Goal: Transaction & Acquisition: Purchase product/service

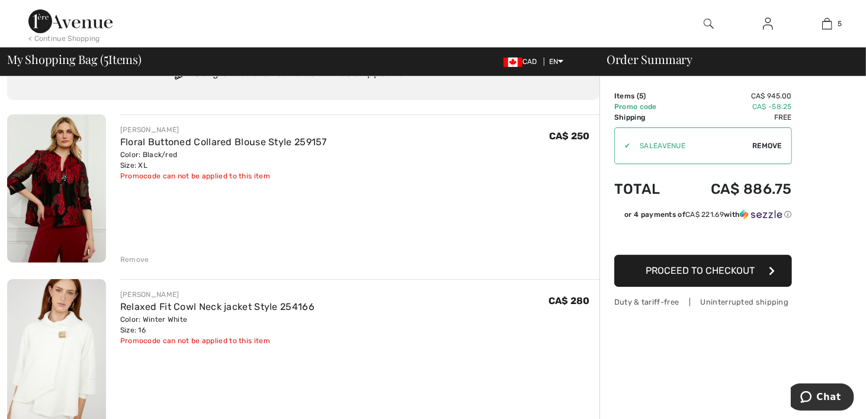
scroll to position [237, 0]
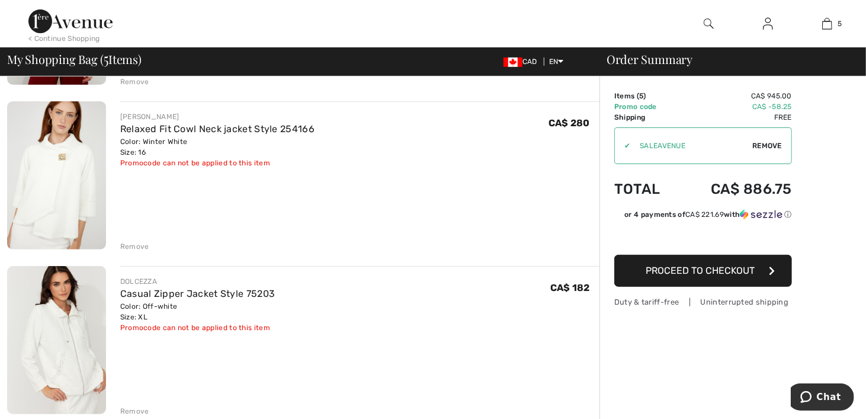
click at [127, 248] on div "Remove" at bounding box center [134, 246] width 29 height 11
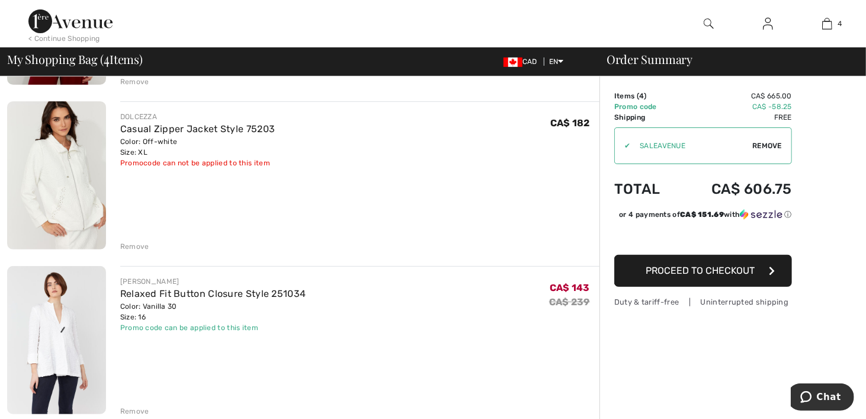
click at [131, 247] on div "Remove" at bounding box center [134, 246] width 29 height 11
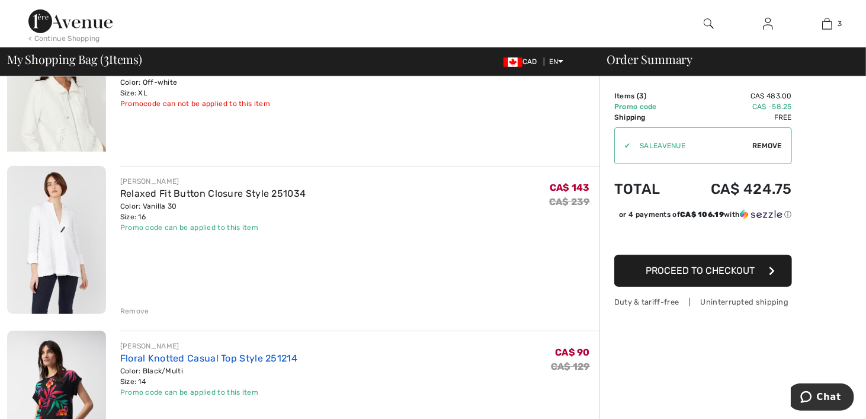
scroll to position [280, 0]
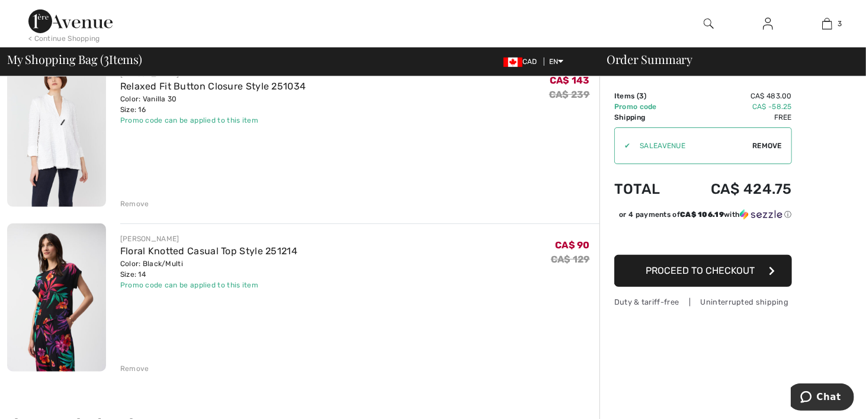
click at [140, 366] on div "Remove" at bounding box center [134, 368] width 29 height 11
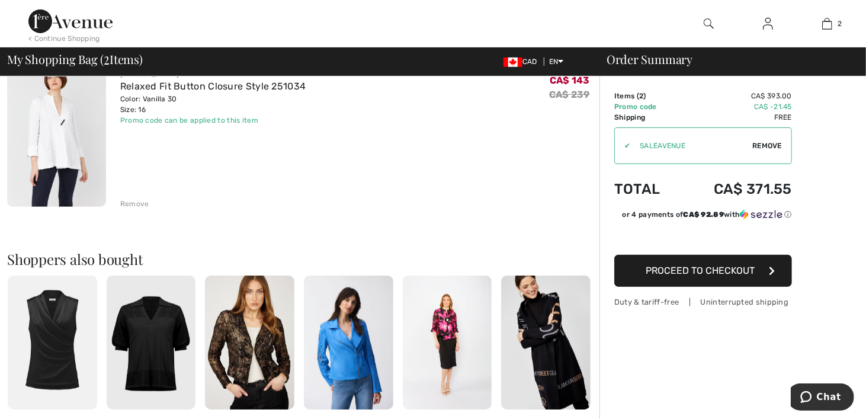
click at [140, 202] on div "Remove" at bounding box center [134, 204] width 29 height 11
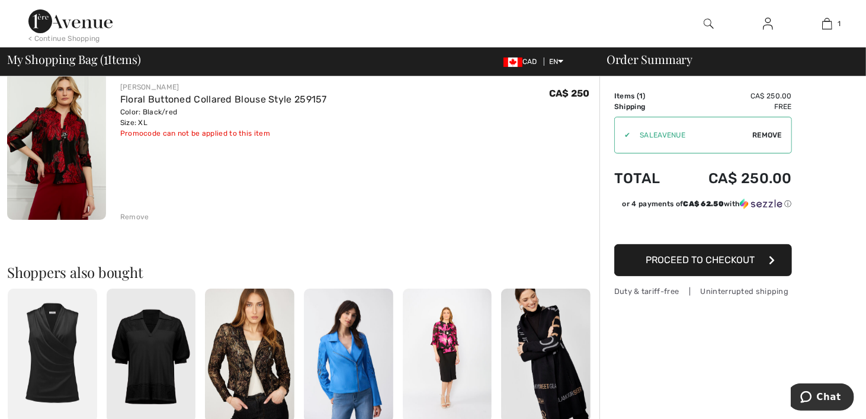
scroll to position [0, 0]
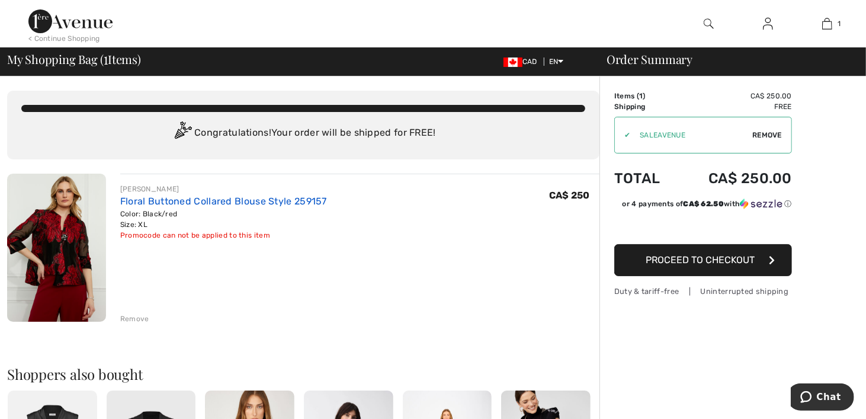
click at [184, 202] on link "Floral Buttoned Collared Blouse Style 259157" at bounding box center [223, 201] width 207 height 11
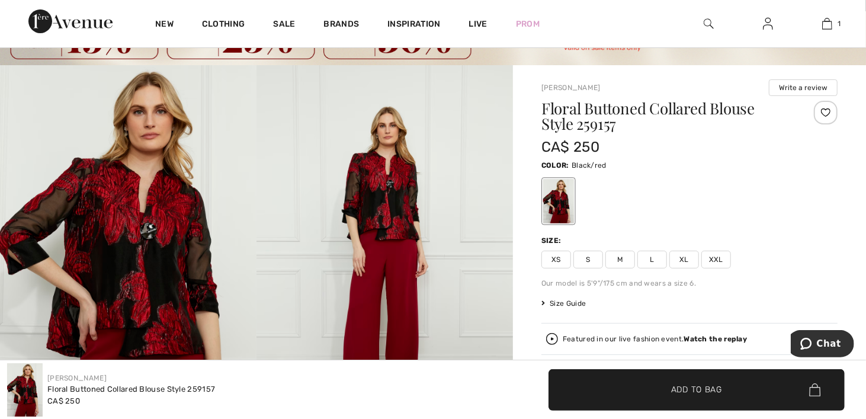
scroll to position [119, 0]
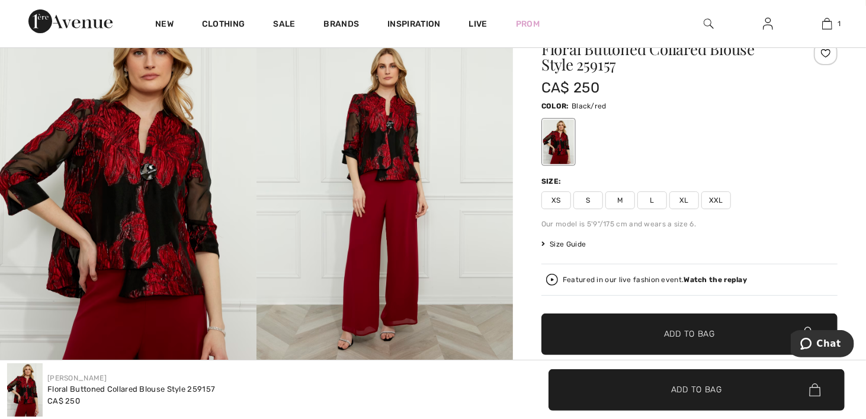
click at [553, 247] on span "Size Guide" at bounding box center [564, 244] width 44 height 11
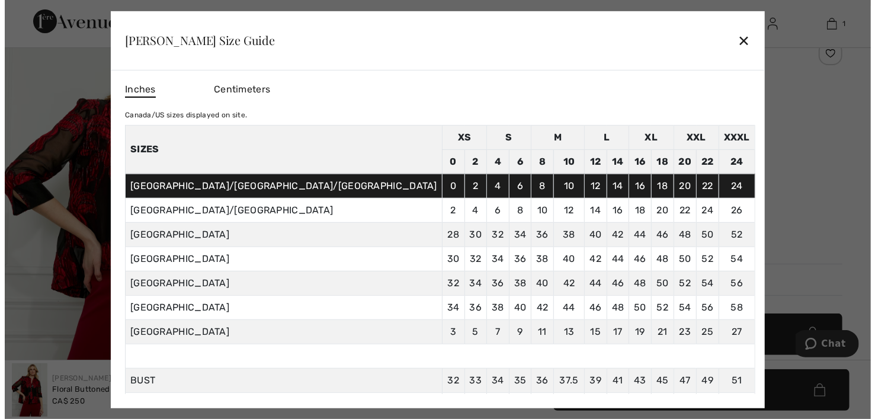
scroll to position [119, 0]
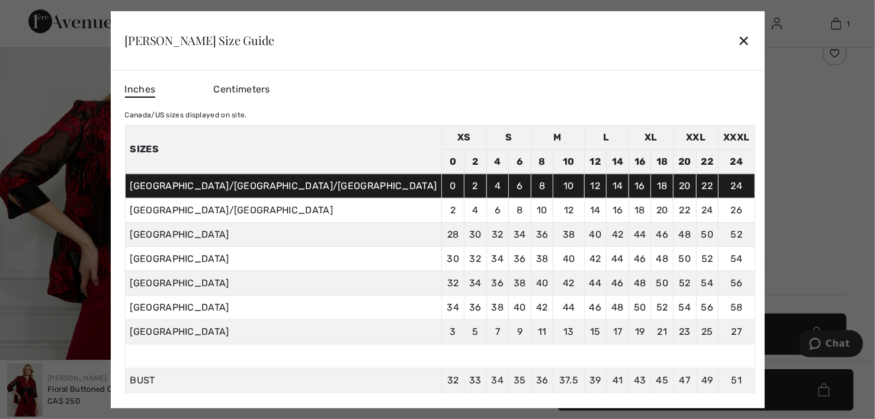
click at [738, 41] on div "✕" at bounding box center [744, 40] width 12 height 25
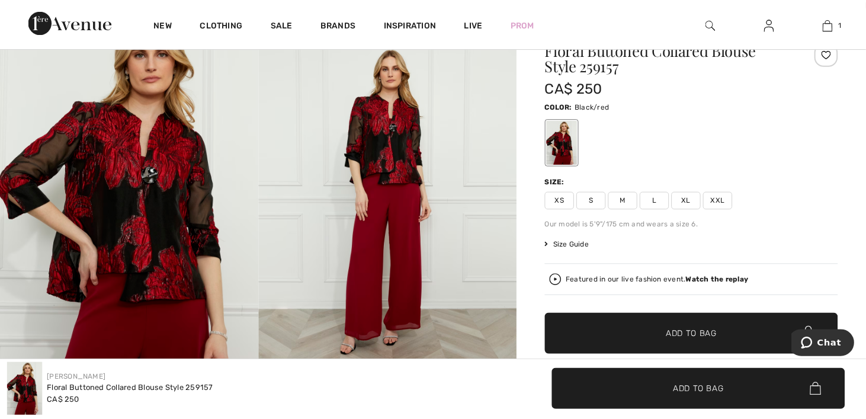
scroll to position [119, 0]
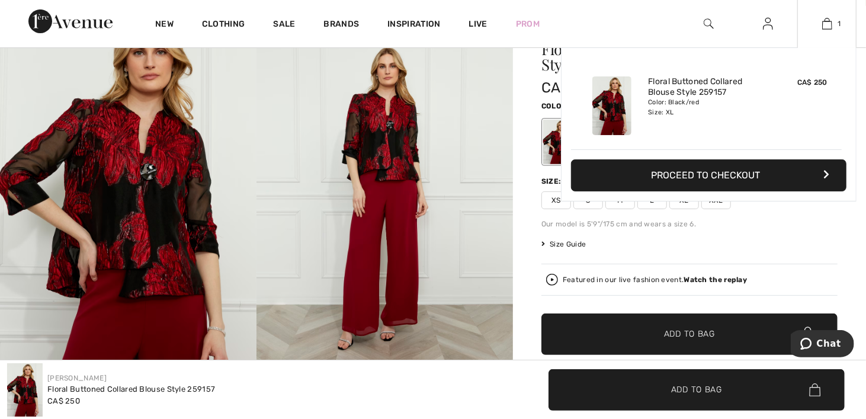
click at [687, 175] on button "Proceed to Checkout" at bounding box center [709, 175] width 276 height 32
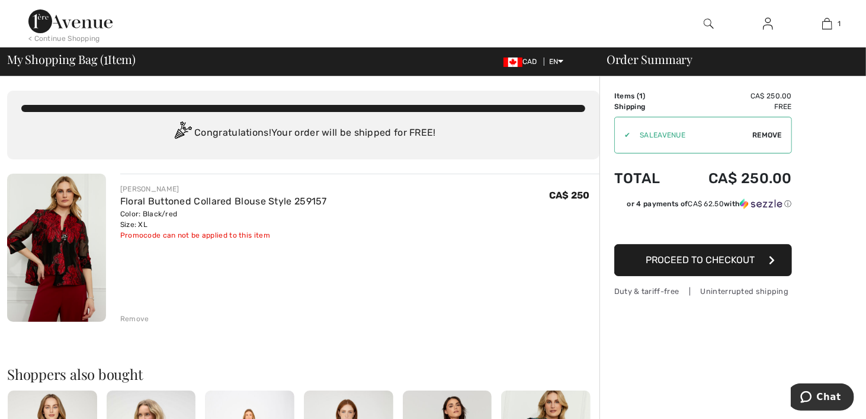
click at [65, 250] on img at bounding box center [56, 248] width 99 height 148
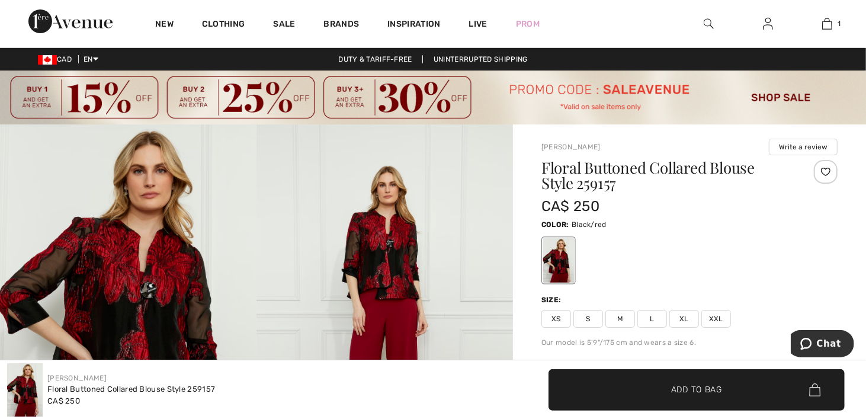
click at [708, 23] on img at bounding box center [709, 24] width 10 height 14
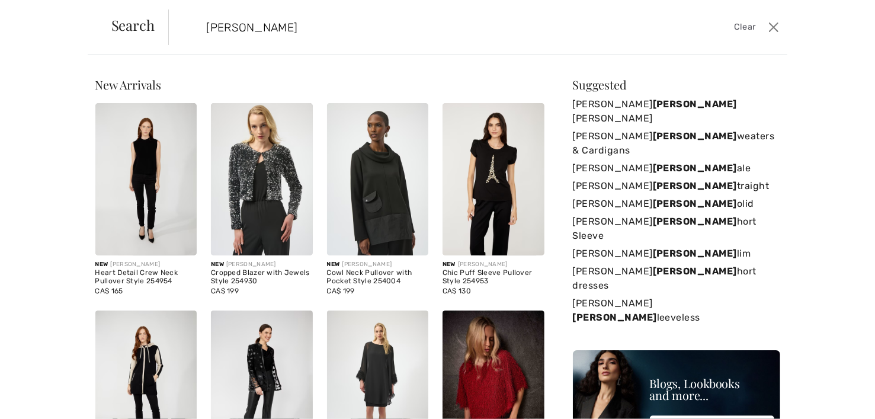
type input "lyman sweater"
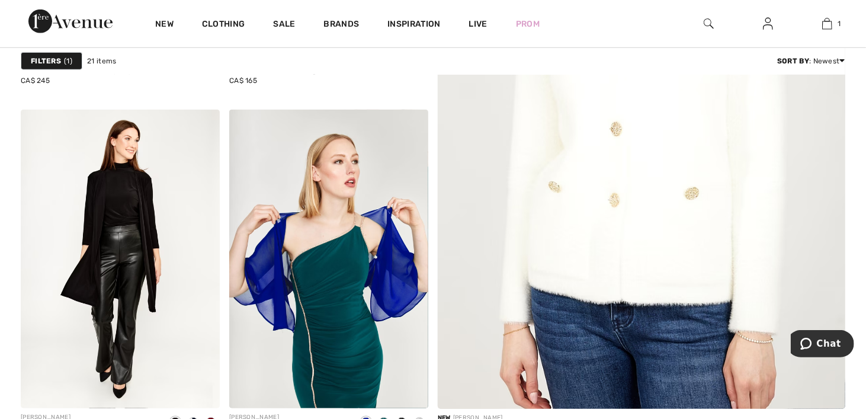
scroll to position [415, 0]
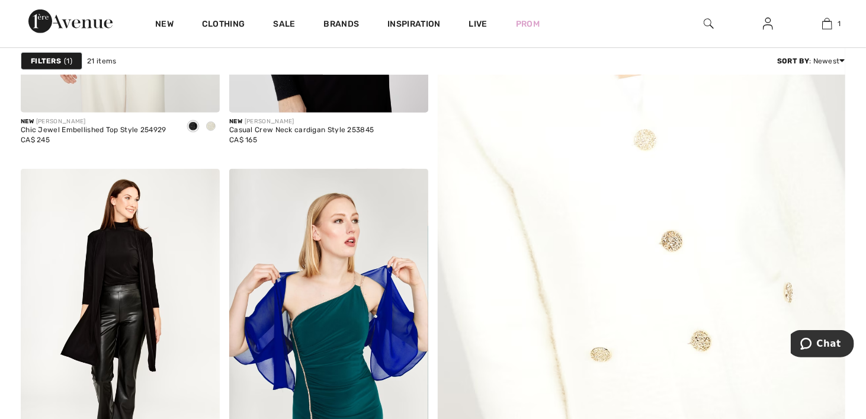
click at [710, 262] on img at bounding box center [642, 181] width 490 height 734
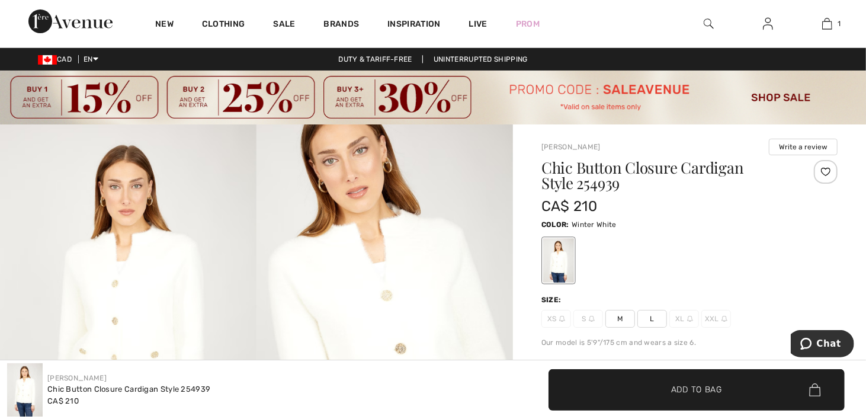
scroll to position [119, 0]
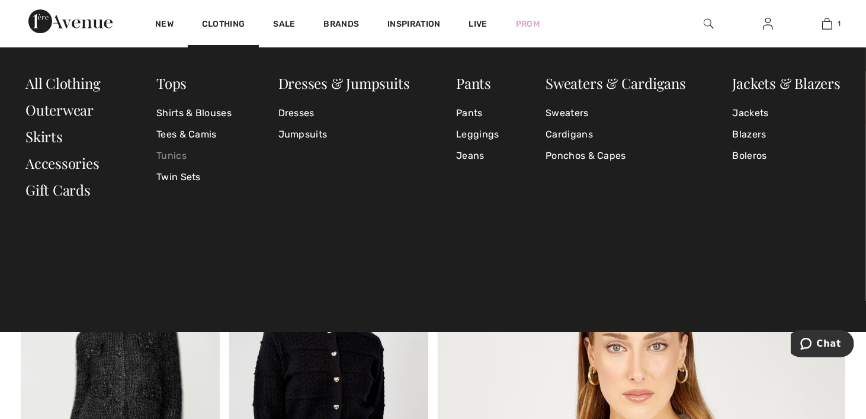
click at [181, 160] on link "Tunics" at bounding box center [193, 155] width 75 height 21
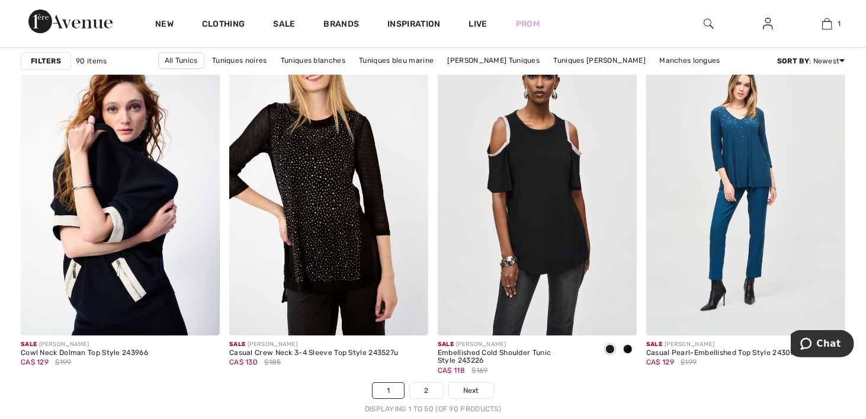
scroll to position [5571, 0]
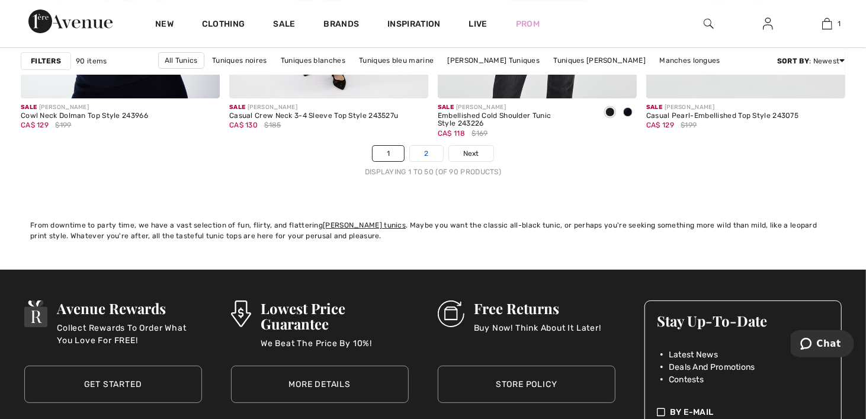
click at [426, 151] on link "2" at bounding box center [426, 153] width 33 height 15
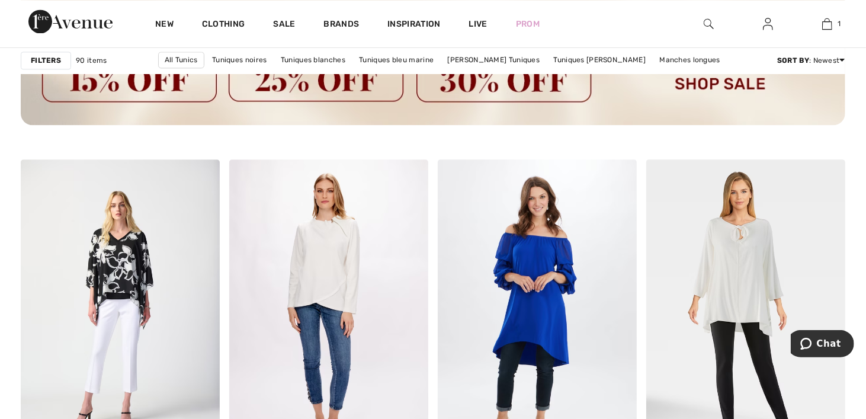
scroll to position [1778, 0]
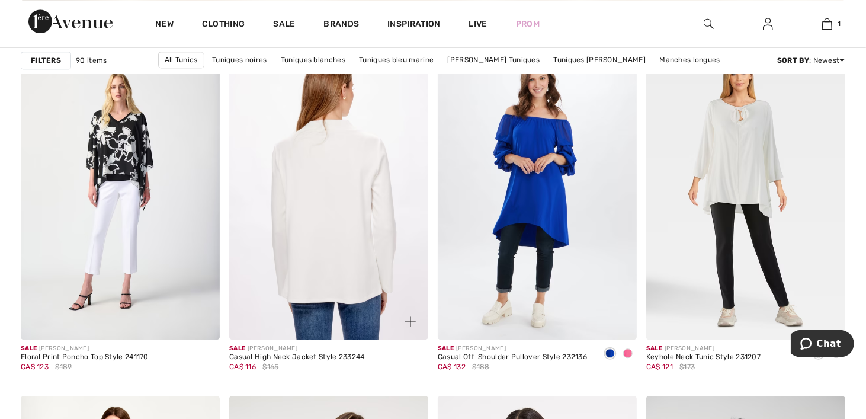
click at [320, 193] on img at bounding box center [328, 190] width 199 height 299
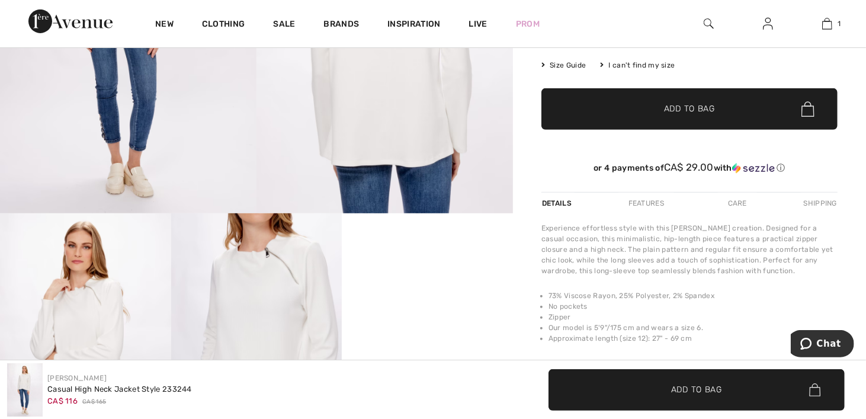
scroll to position [474, 0]
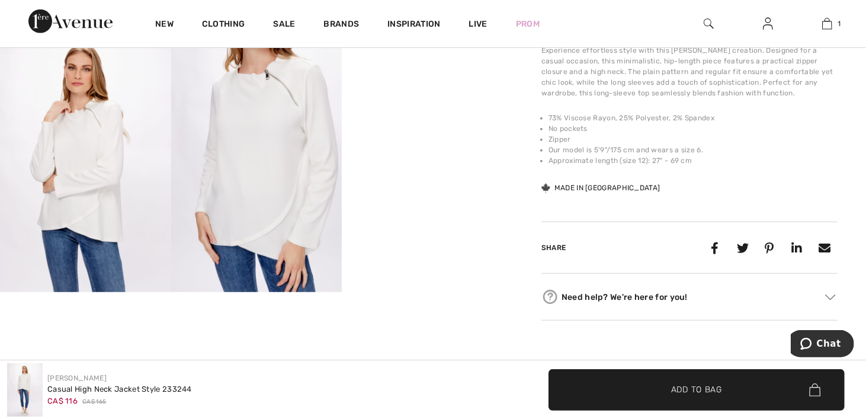
click at [245, 121] on img at bounding box center [256, 164] width 171 height 257
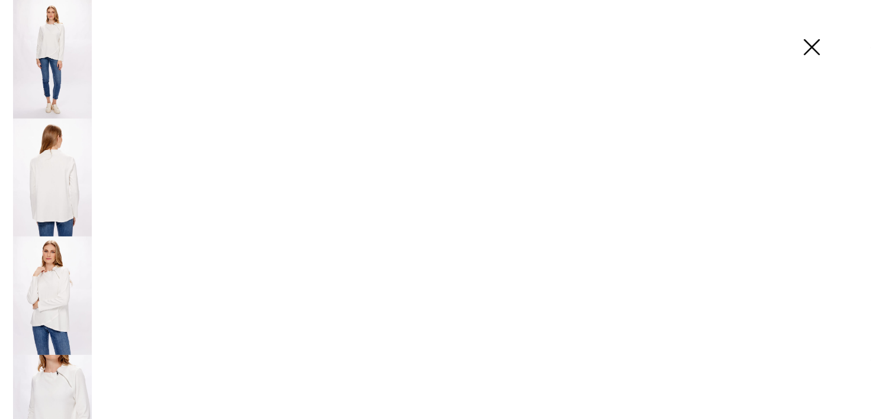
scroll to position [481, 0]
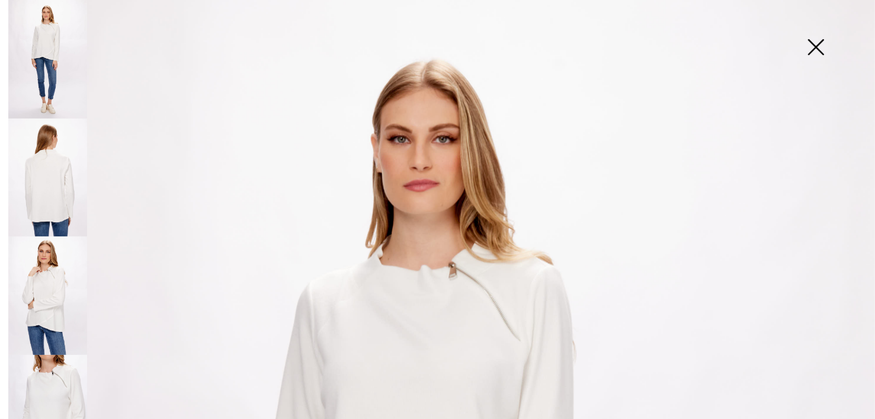
click at [65, 171] on img at bounding box center [47, 178] width 79 height 119
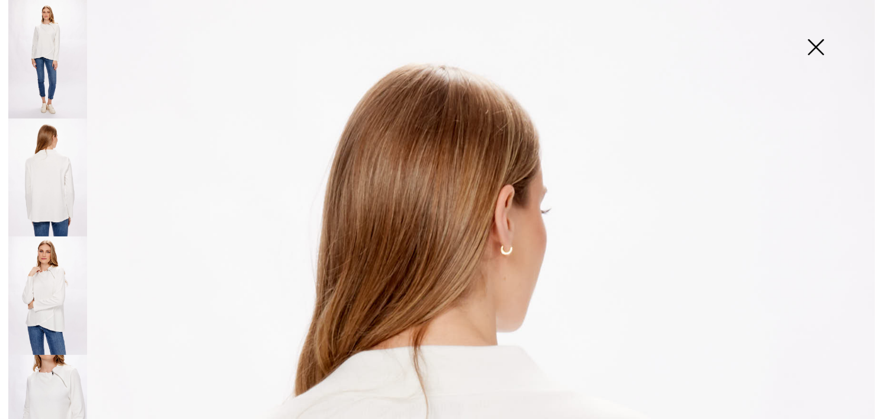
click at [72, 76] on img at bounding box center [47, 59] width 79 height 119
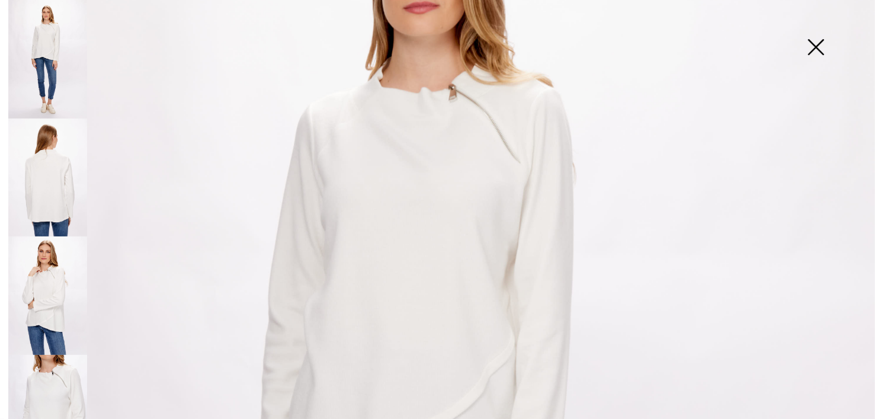
scroll to position [356, 0]
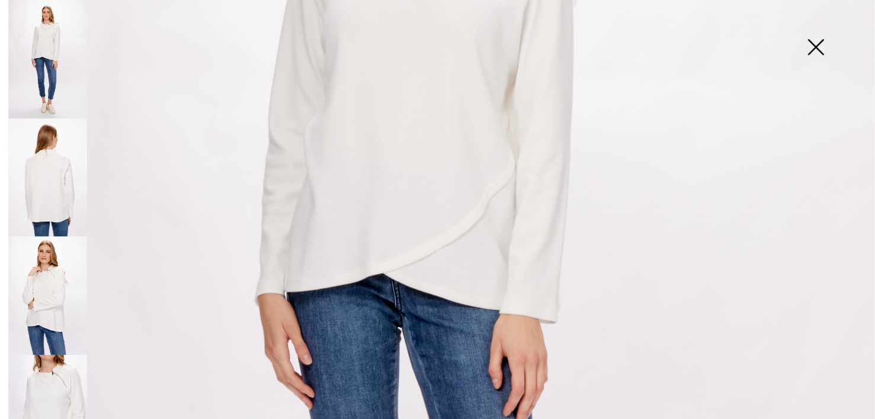
click at [55, 284] on img at bounding box center [47, 295] width 79 height 119
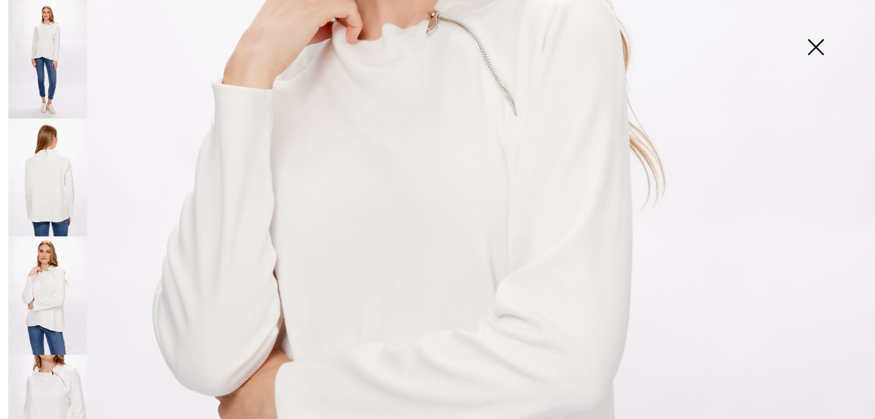
click at [44, 78] on img at bounding box center [47, 59] width 79 height 119
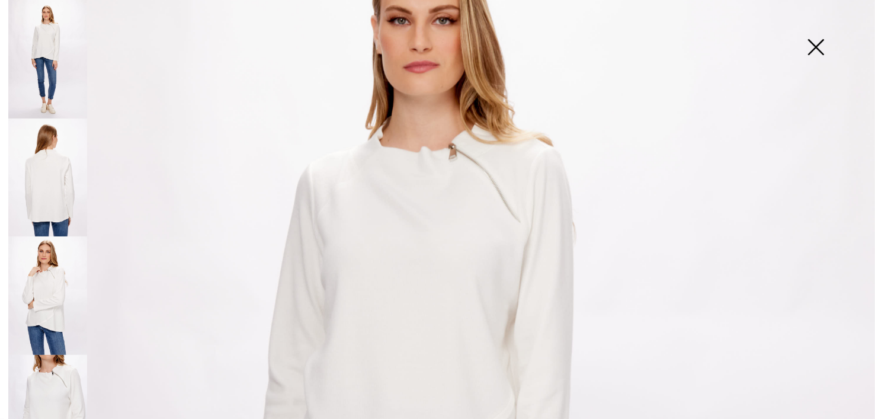
scroll to position [237, 0]
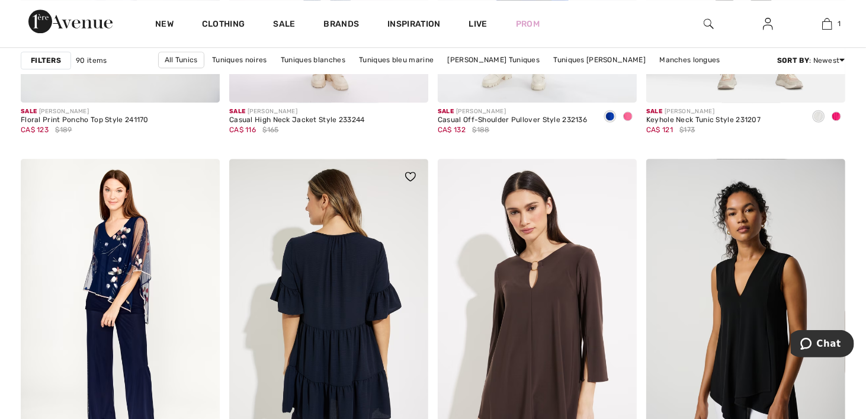
scroll to position [1778, 0]
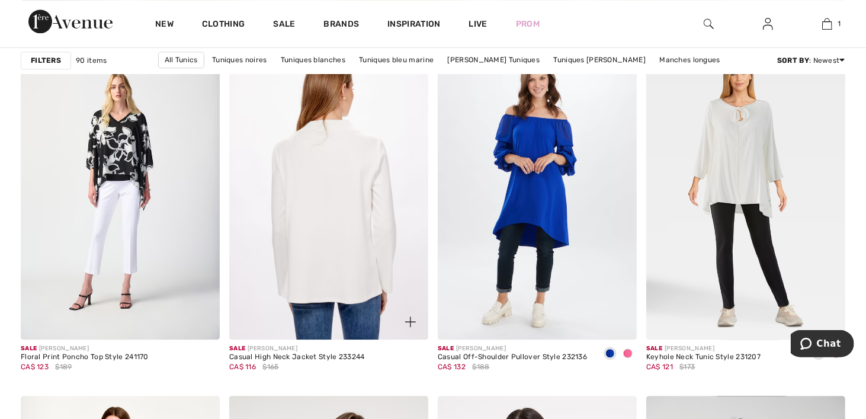
click at [334, 180] on img at bounding box center [328, 190] width 199 height 299
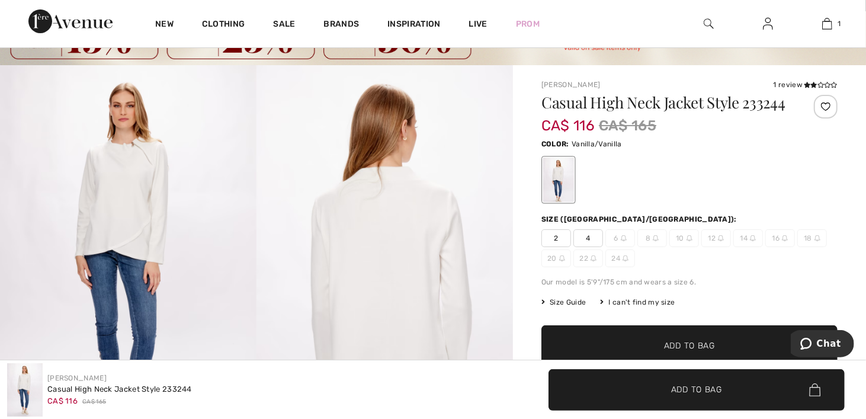
scroll to position [119, 0]
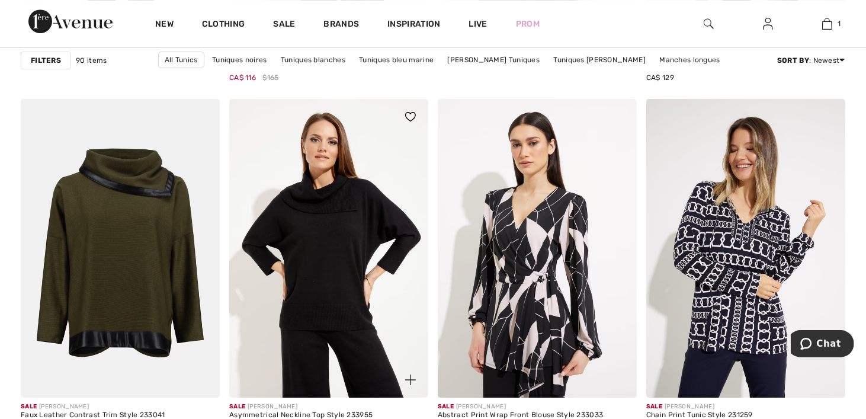
scroll to position [2015, 0]
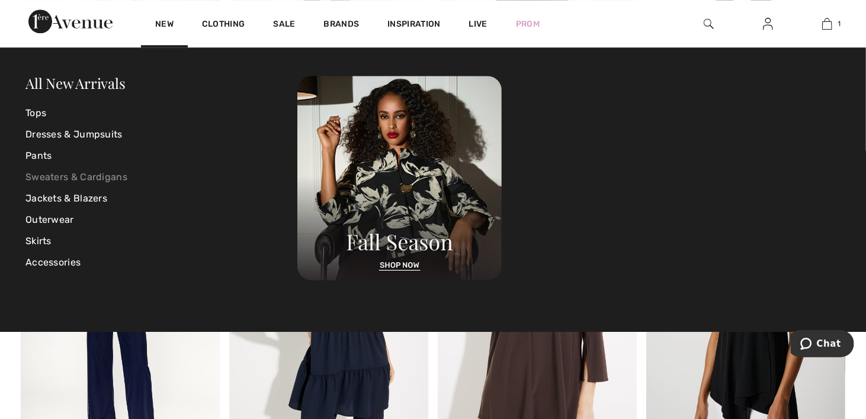
click at [64, 176] on link "Sweaters & Cardigans" at bounding box center [161, 177] width 272 height 21
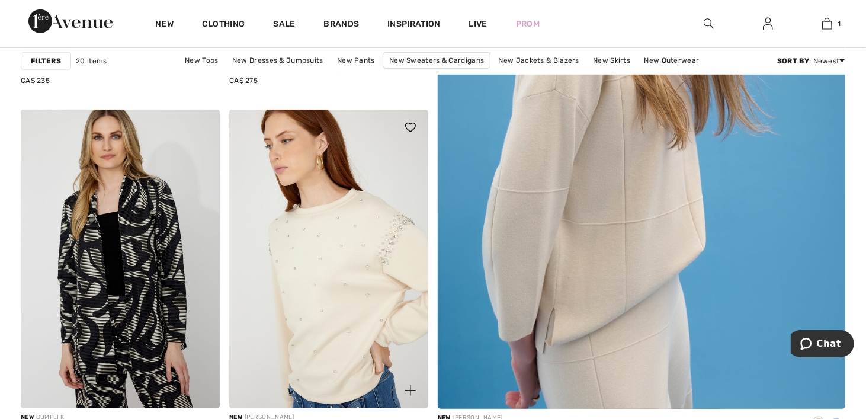
scroll to position [593, 0]
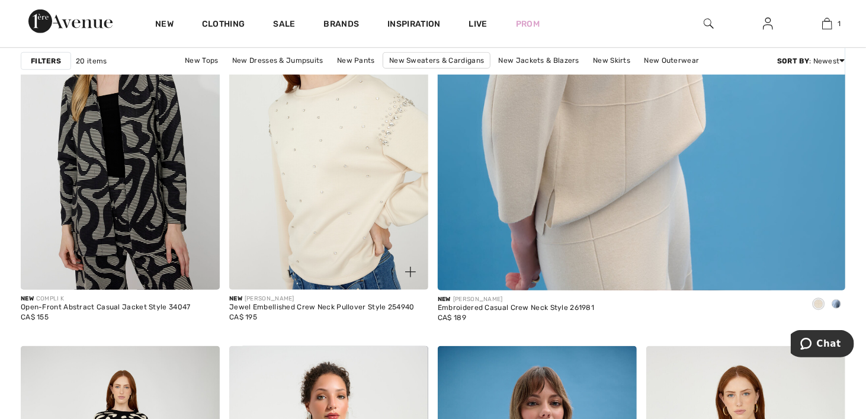
click at [315, 169] on img at bounding box center [328, 140] width 199 height 299
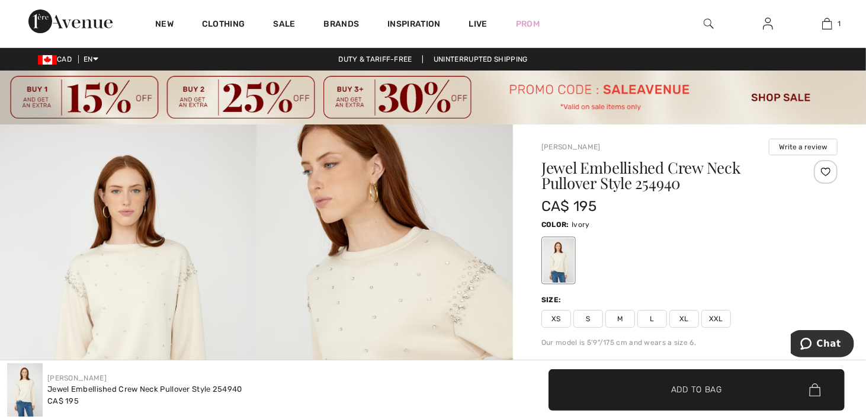
click at [382, 295] on img at bounding box center [385, 316] width 257 height 385
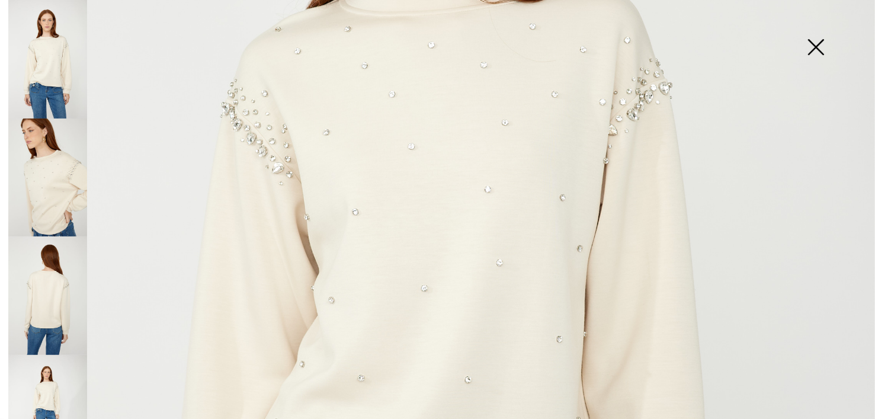
scroll to position [593, 0]
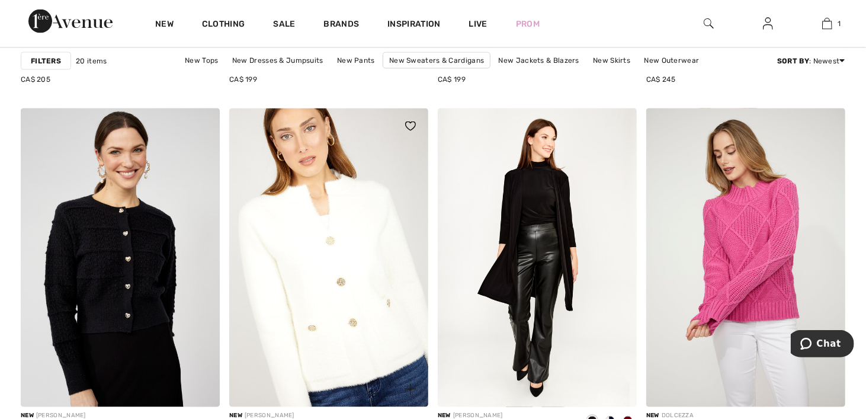
scroll to position [1304, 0]
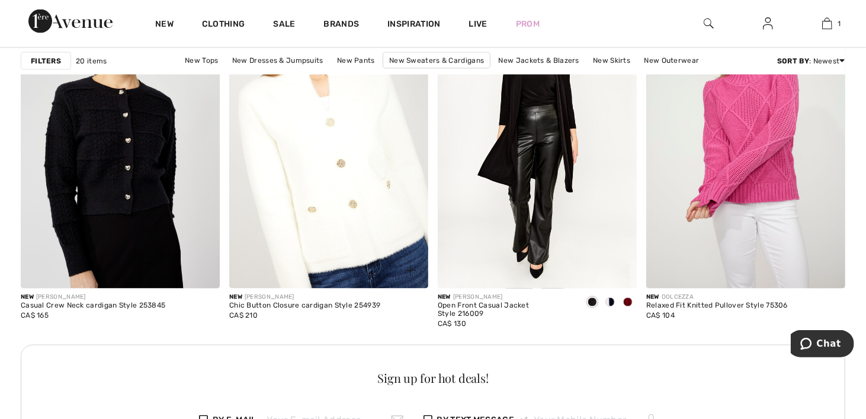
click at [299, 196] on img at bounding box center [328, 139] width 199 height 299
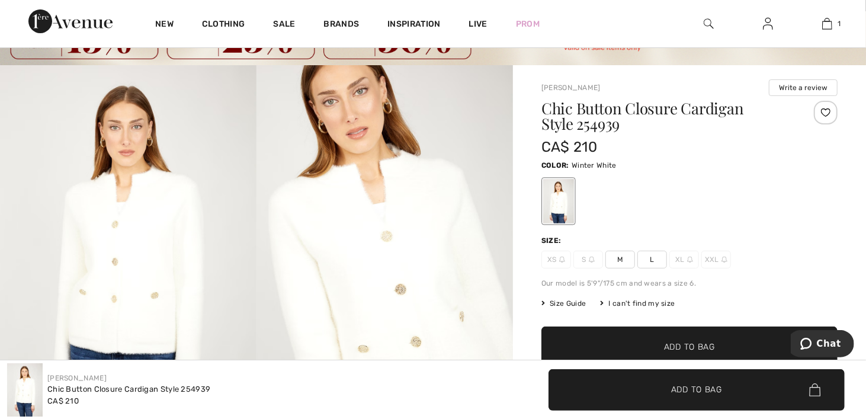
scroll to position [178, 0]
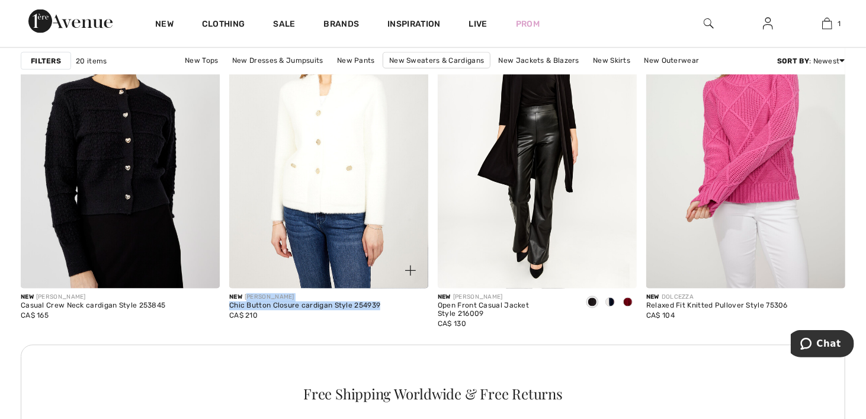
drag, startPoint x: 379, startPoint y: 303, endPoint x: 247, endPoint y: 296, distance: 132.4
click at [247, 296] on div "New FRANK LYMAN Chic Button Closure cardigan Style 254939 CA$ 210" at bounding box center [328, 312] width 199 height 47
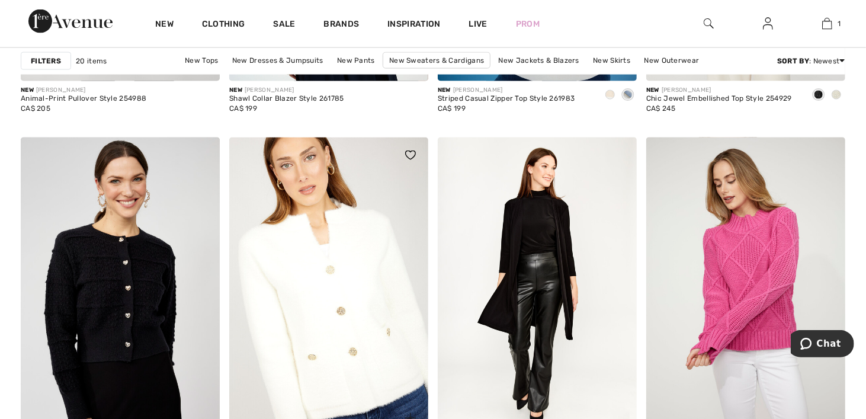
scroll to position [1334, 0]
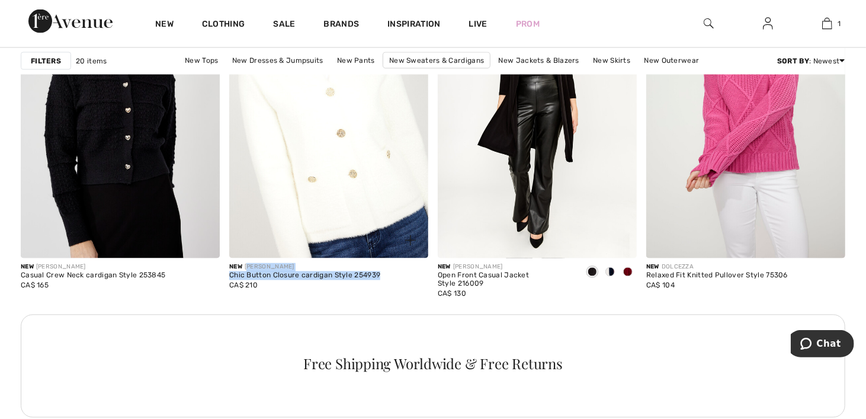
click at [337, 165] on img at bounding box center [328, 109] width 199 height 299
